Goal: Navigation & Orientation: Find specific page/section

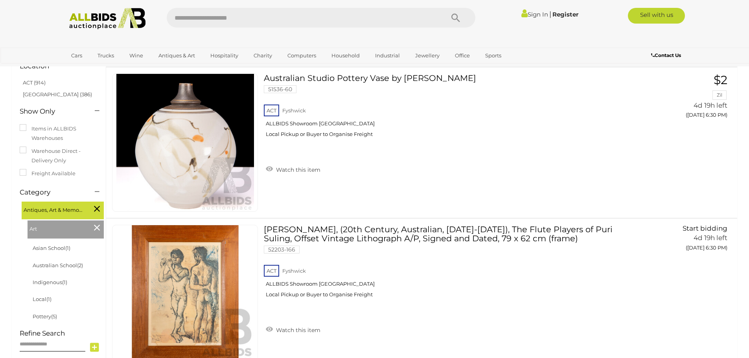
scroll to position [66, 0]
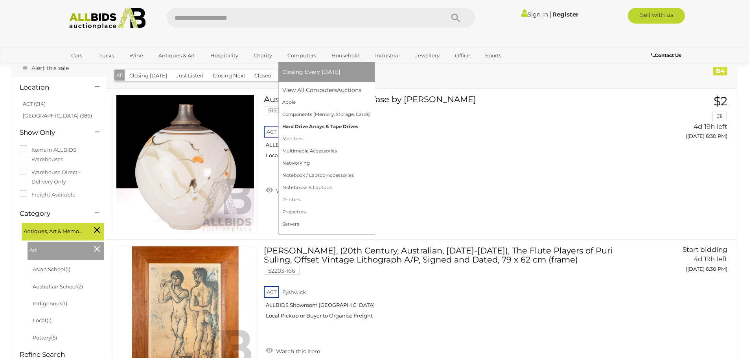
click at [303, 130] on link "Hard Drive Arrays & Tape Drives" at bounding box center [326, 127] width 88 height 12
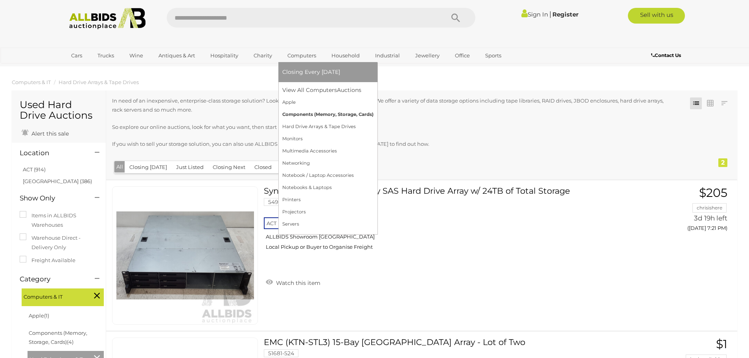
click at [309, 116] on link "Components (Memory, Storage, Cards)" at bounding box center [327, 114] width 91 height 12
